Goal: Transaction & Acquisition: Purchase product/service

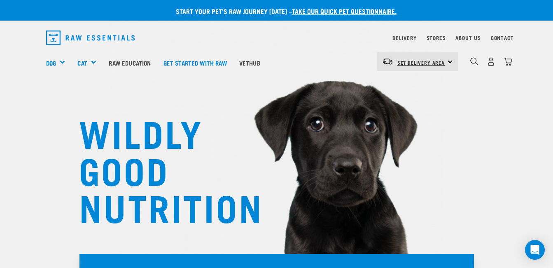
click at [433, 63] on span "Set Delivery Area" at bounding box center [422, 62] width 48 height 3
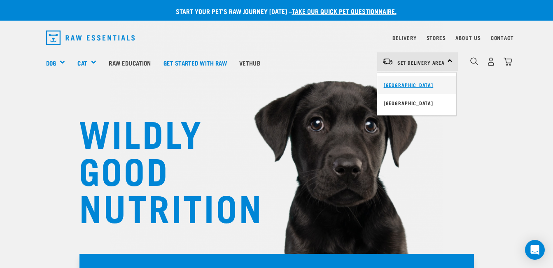
click at [408, 92] on link "[GEOGRAPHIC_DATA]" at bounding box center [416, 85] width 79 height 18
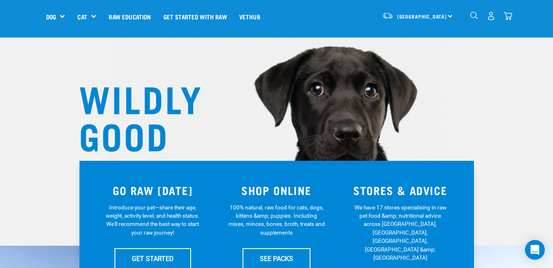
scroll to position [165, 0]
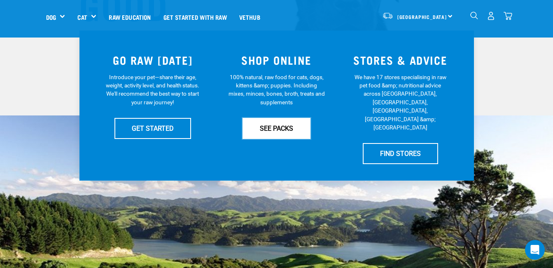
click at [295, 129] on link "SEE PACKS" at bounding box center [277, 128] width 68 height 21
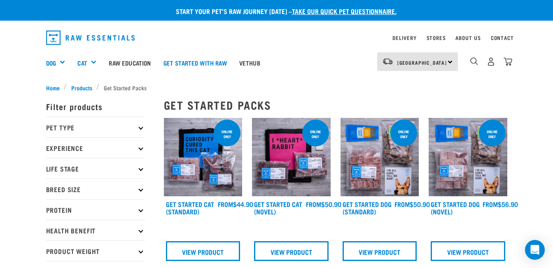
click at [138, 125] on p "Pet Type" at bounding box center [95, 127] width 99 height 21
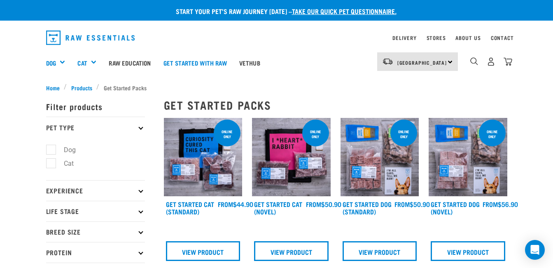
click at [112, 150] on li "Dog" at bounding box center [95, 149] width 99 height 9
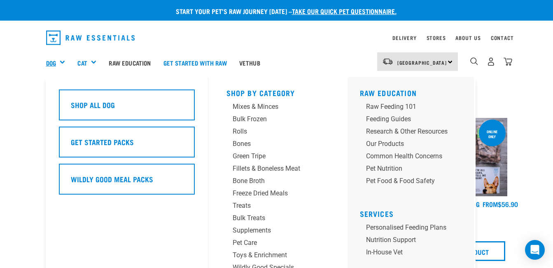
click at [52, 59] on link "Dog" at bounding box center [51, 62] width 10 height 9
click at [53, 61] on link "Dog" at bounding box center [51, 62] width 10 height 9
click at [272, 106] on div "Mixes & Minces" at bounding box center [271, 107] width 77 height 10
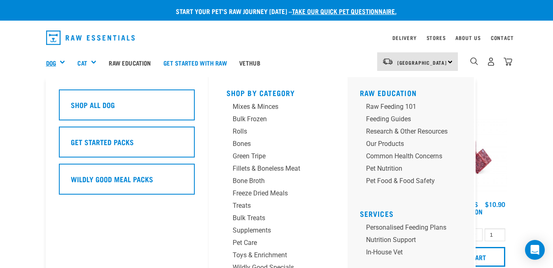
click at [54, 62] on link "Dog" at bounding box center [51, 62] width 10 height 9
click at [247, 156] on div "Green Tripe" at bounding box center [271, 156] width 77 height 10
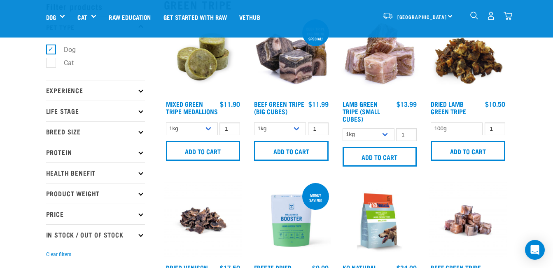
scroll to position [41, 0]
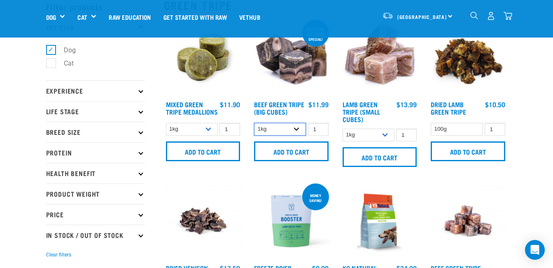
click at [295, 126] on select "1kg 3kg" at bounding box center [280, 129] width 52 height 13
select select "346"
click at [254, 123] on select "1kg 3kg" at bounding box center [280, 129] width 52 height 13
click at [321, 127] on input "2" at bounding box center [318, 129] width 21 height 13
type input "3"
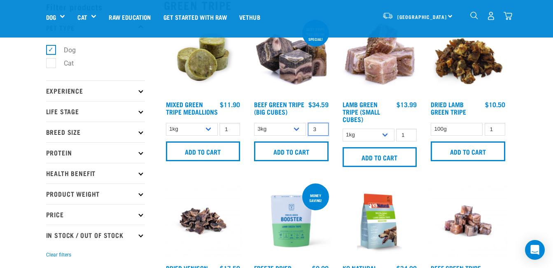
click at [321, 127] on input "3" at bounding box center [318, 129] width 21 height 13
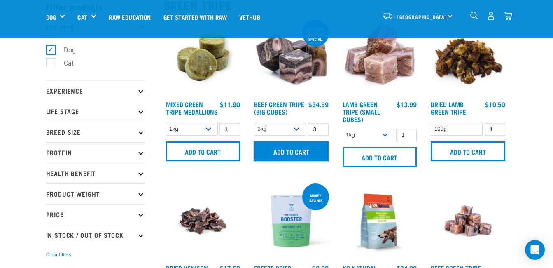
click at [304, 144] on input "Add to cart" at bounding box center [291, 151] width 75 height 20
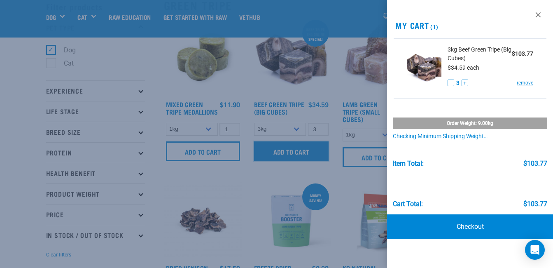
scroll to position [82, 0]
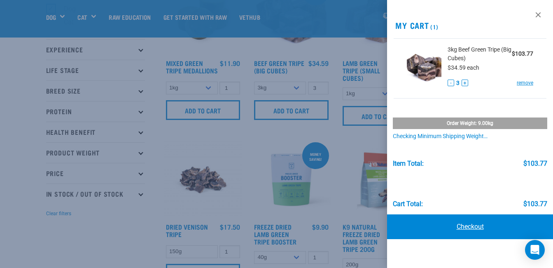
click at [475, 227] on link "Checkout" at bounding box center [470, 226] width 166 height 25
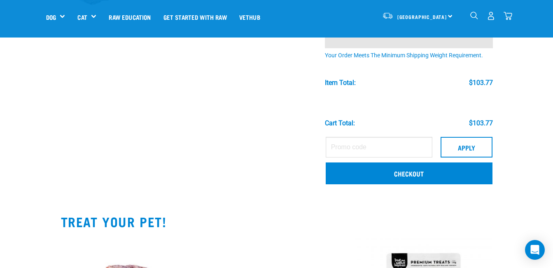
scroll to position [165, 0]
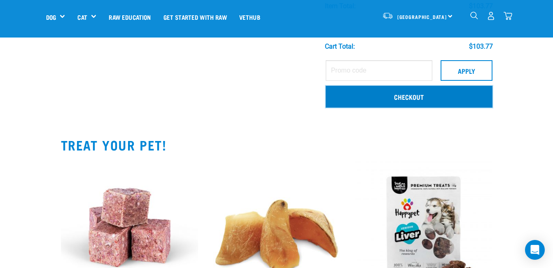
click at [419, 96] on link "Checkout" at bounding box center [409, 96] width 167 height 21
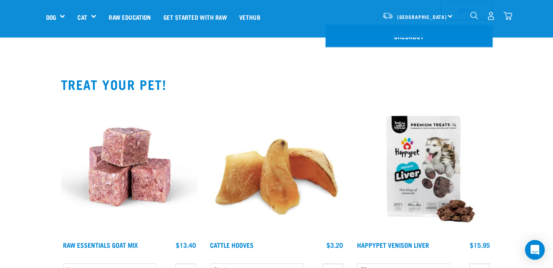
scroll to position [247, 0]
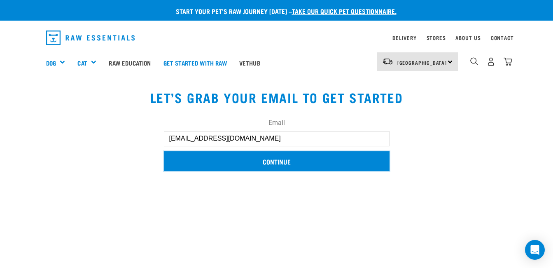
click at [274, 161] on input "Continue" at bounding box center [277, 161] width 226 height 20
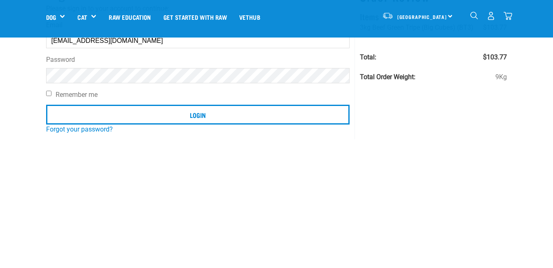
scroll to position [82, 0]
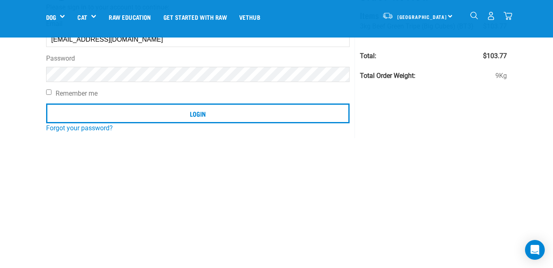
click at [48, 92] on input "Remember me" at bounding box center [48, 91] width 5 height 5
checkbox input "true"
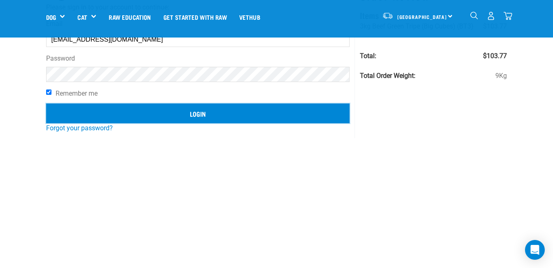
click at [196, 112] on input "Login" at bounding box center [198, 113] width 304 height 20
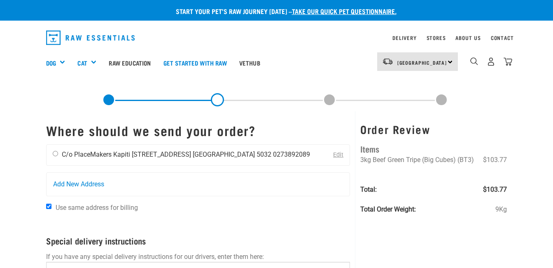
click at [56, 154] on input "radio" at bounding box center [55, 153] width 5 height 5
radio input "true"
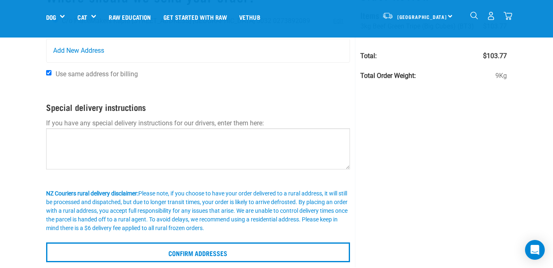
scroll to position [82, 0]
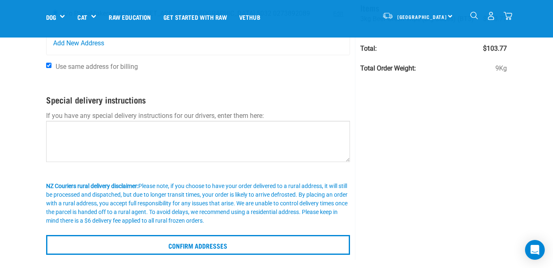
click at [49, 62] on label "Use same address for billing" at bounding box center [198, 67] width 305 height 10
click at [49, 63] on input "Use same address for billing" at bounding box center [48, 65] width 5 height 5
checkbox input "false"
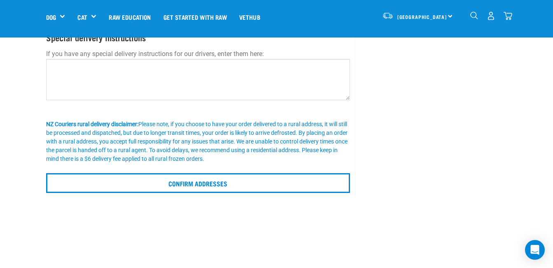
scroll to position [206, 0]
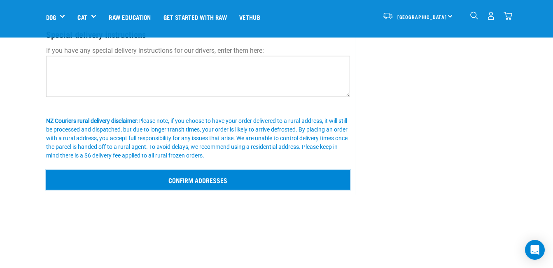
click at [208, 180] on input "Confirm addresses" at bounding box center [198, 180] width 305 height 20
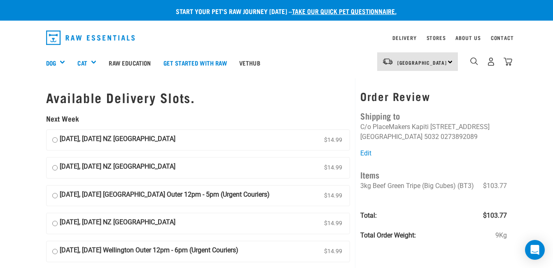
click at [56, 140] on input "[DATE], [DATE] NZ [GEOGRAPHIC_DATA] $14.99" at bounding box center [54, 140] width 5 height 12
radio input "true"
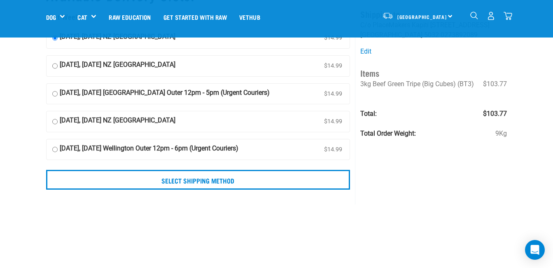
scroll to position [82, 0]
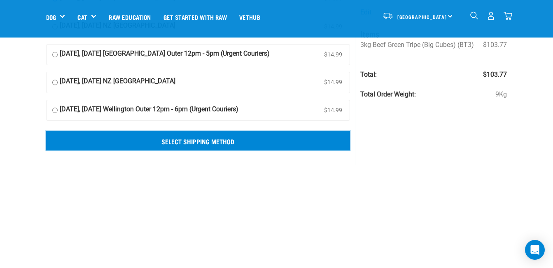
click at [218, 143] on input "Select Shipping Method" at bounding box center [198, 141] width 305 height 20
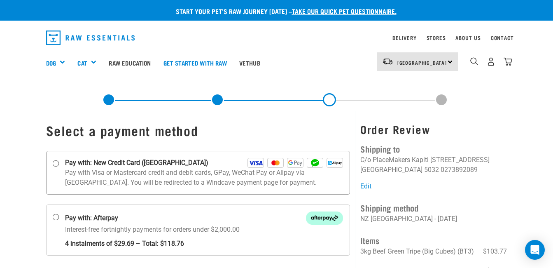
click at [57, 163] on input "Pay with: New Credit Card ([GEOGRAPHIC_DATA])" at bounding box center [55, 163] width 7 height 7
radio input "true"
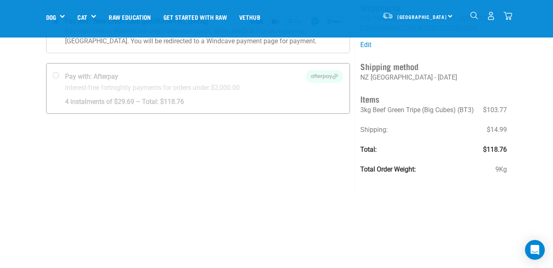
scroll to position [124, 0]
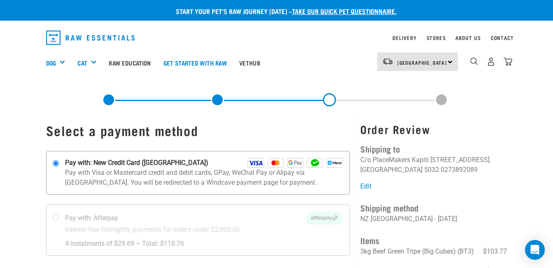
click at [141, 163] on strong "Pay with: New Credit Card ([GEOGRAPHIC_DATA])" at bounding box center [136, 163] width 143 height 10
click at [59, 163] on input "Pay with: New Credit Card ([GEOGRAPHIC_DATA])" at bounding box center [55, 163] width 7 height 7
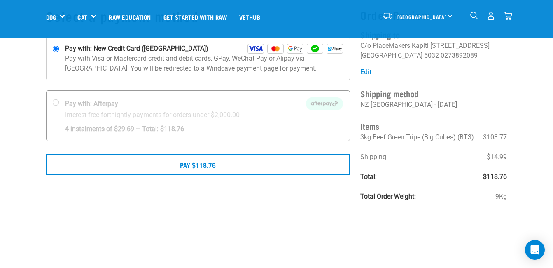
scroll to position [165, 0]
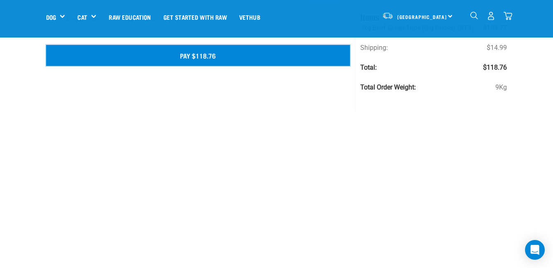
click at [229, 54] on button "Pay $118.76" at bounding box center [198, 55] width 305 height 21
